Goal: Transaction & Acquisition: Download file/media

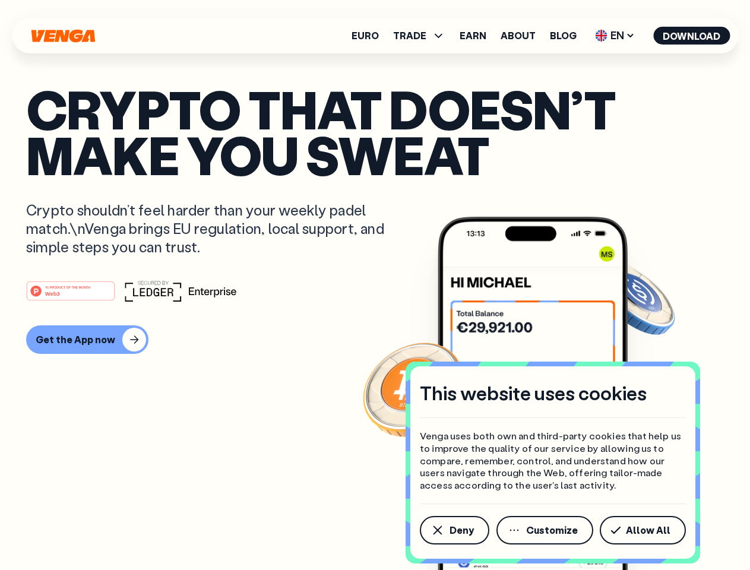
click at [375, 285] on div "#1 PRODUCT OF THE MONTH Web3" at bounding box center [375, 290] width 698 height 21
click at [454, 530] on span "Deny" at bounding box center [462, 531] width 24 height 10
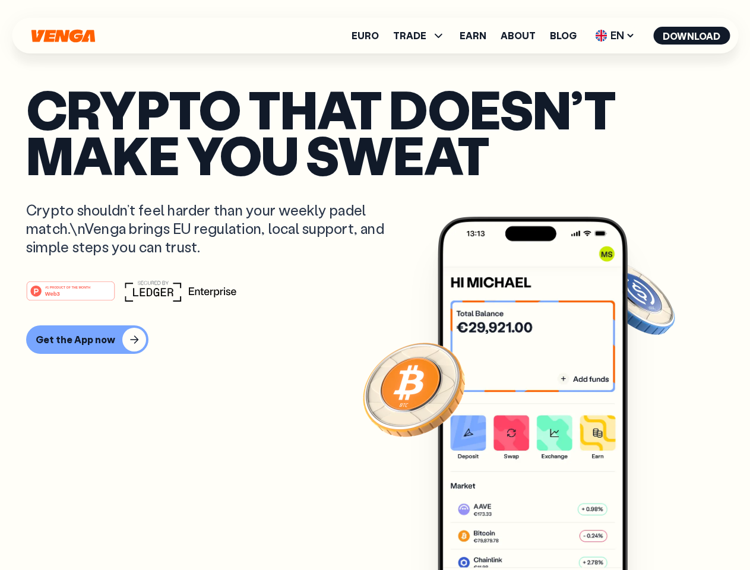
click at [546, 530] on img at bounding box center [533, 416] width 190 height 398
click at [645, 530] on article "Crypto that doesn’t make you sweat Crypto shouldn’t feel harder than your weekl…" at bounding box center [375, 308] width 698 height 445
click at [423, 36] on span "TRADE" at bounding box center [409, 36] width 33 height 10
click at [615, 36] on span "EN" at bounding box center [615, 35] width 48 height 19
click at [692, 36] on button "Download" at bounding box center [691, 36] width 77 height 18
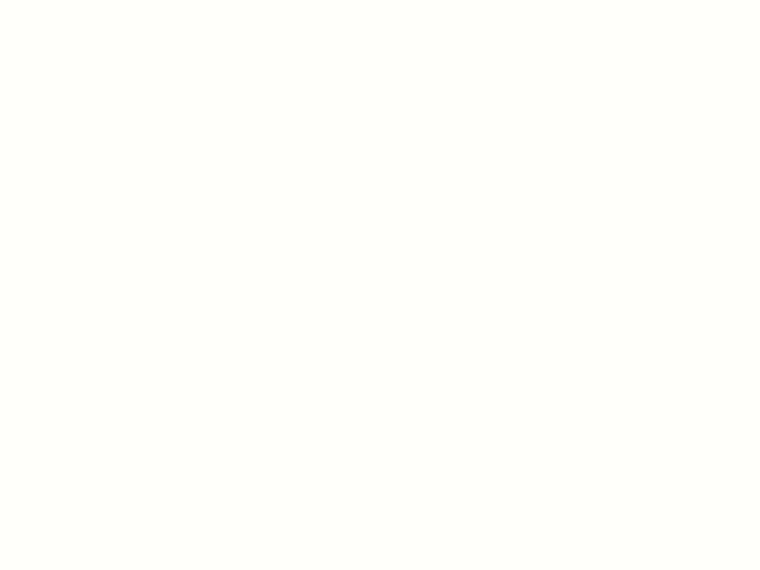
click at [375, 0] on html "This website uses cookies Venga uses both own and third-party cookies that help…" at bounding box center [380, 0] width 760 height 0
click at [86, 0] on html "This website uses cookies Venga uses both own and third-party cookies that help…" at bounding box center [380, 0] width 760 height 0
click at [72, 0] on html "This website uses cookies Venga uses both own and third-party cookies that help…" at bounding box center [380, 0] width 760 height 0
